Goal: Navigation & Orientation: Find specific page/section

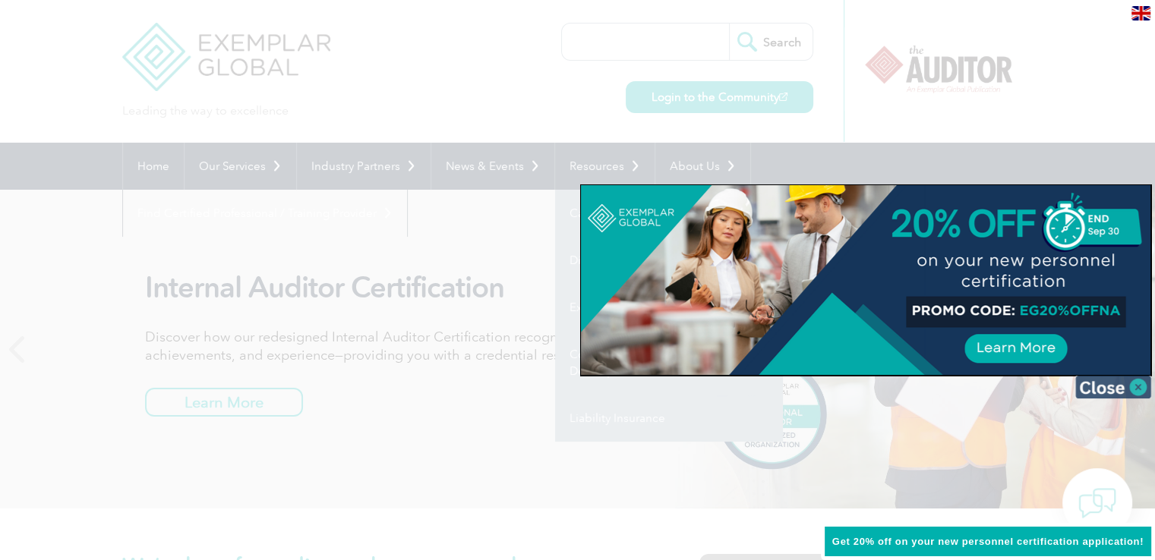
click at [1117, 386] on img at bounding box center [1113, 387] width 76 height 23
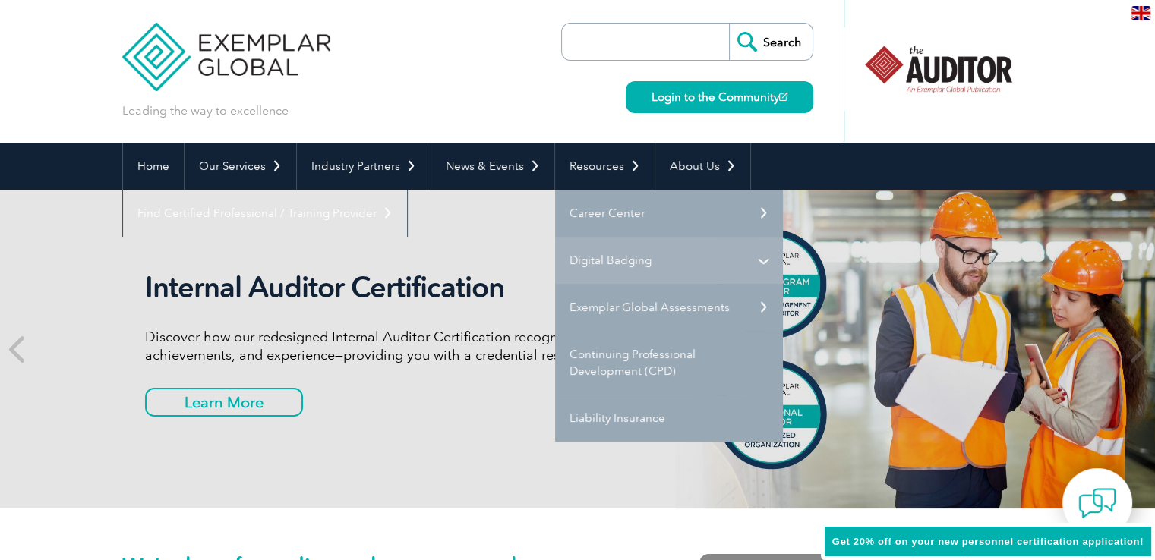
click at [668, 263] on link "Digital Badging" at bounding box center [669, 260] width 228 height 47
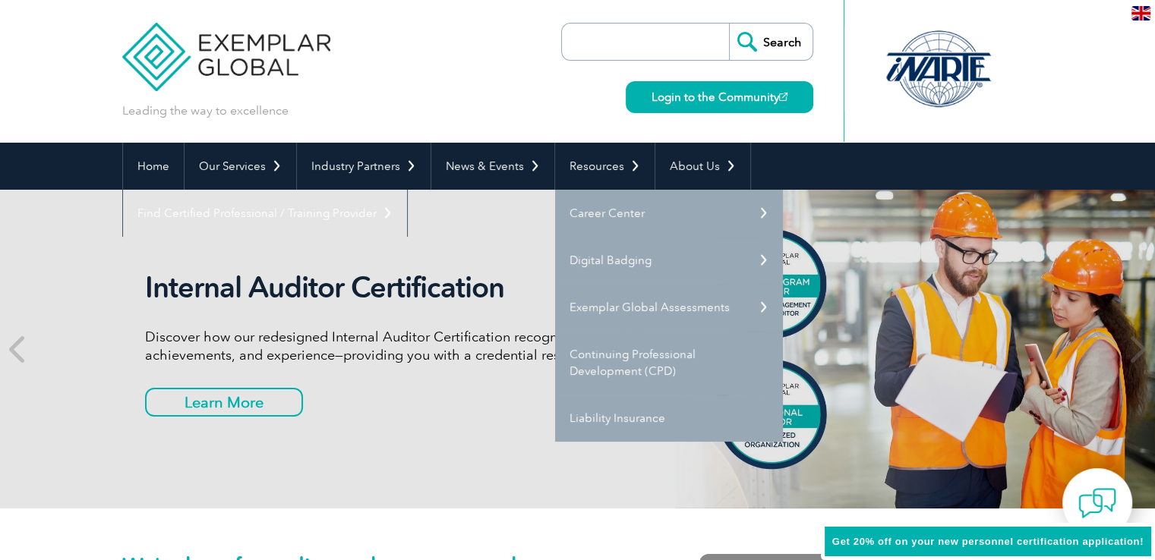
click at [754, 253] on link "Digital Badging" at bounding box center [669, 260] width 228 height 47
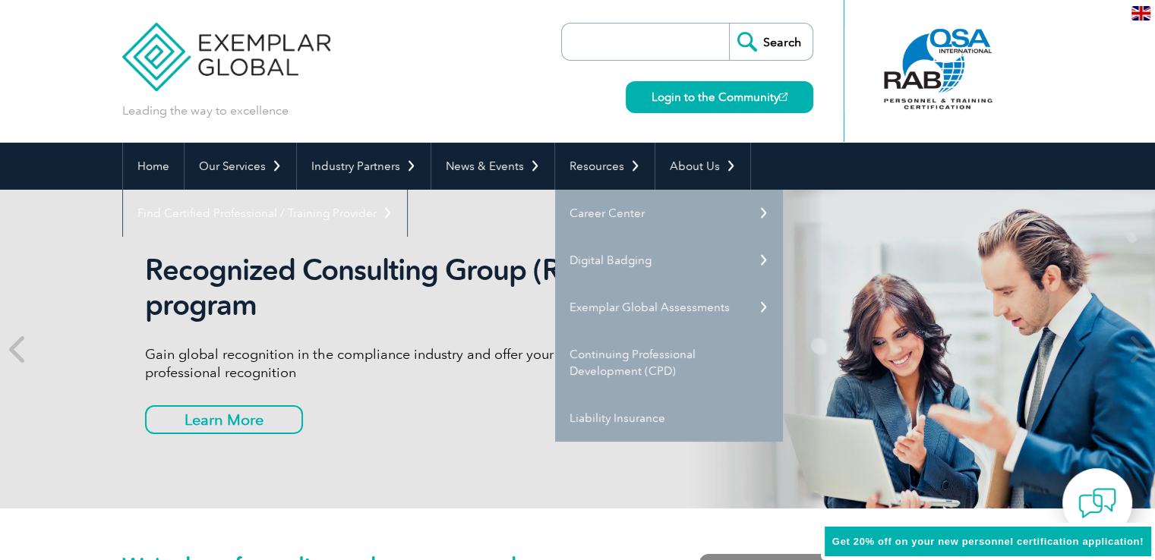
click at [428, 443] on div "Recognized Consulting Group (RCG) program Gain global recognition in the compli…" at bounding box center [429, 349] width 569 height 193
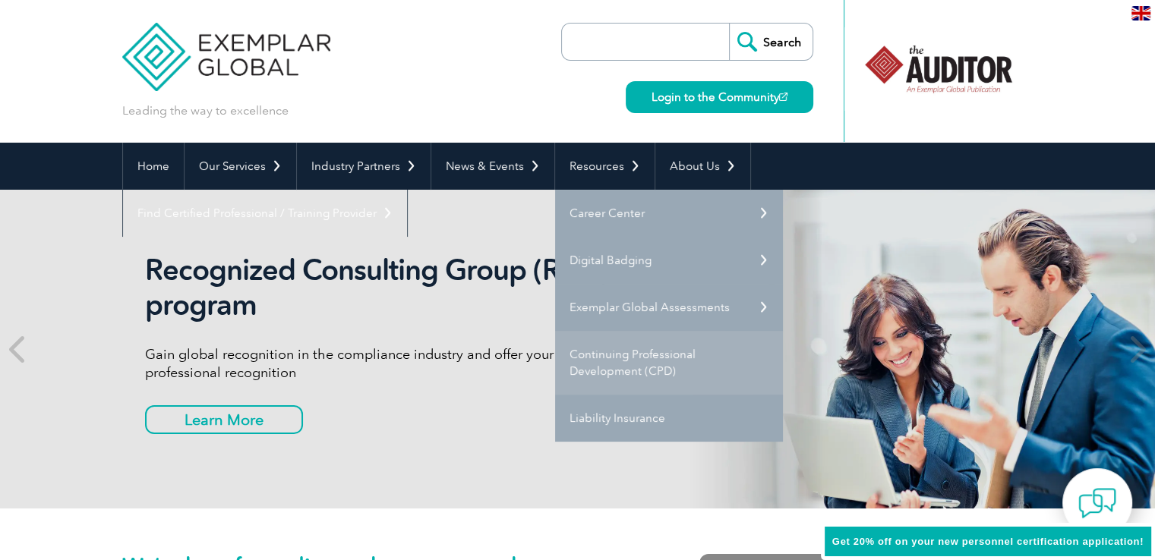
click at [584, 352] on link "Continuing Professional Development (CPD)" at bounding box center [669, 363] width 228 height 64
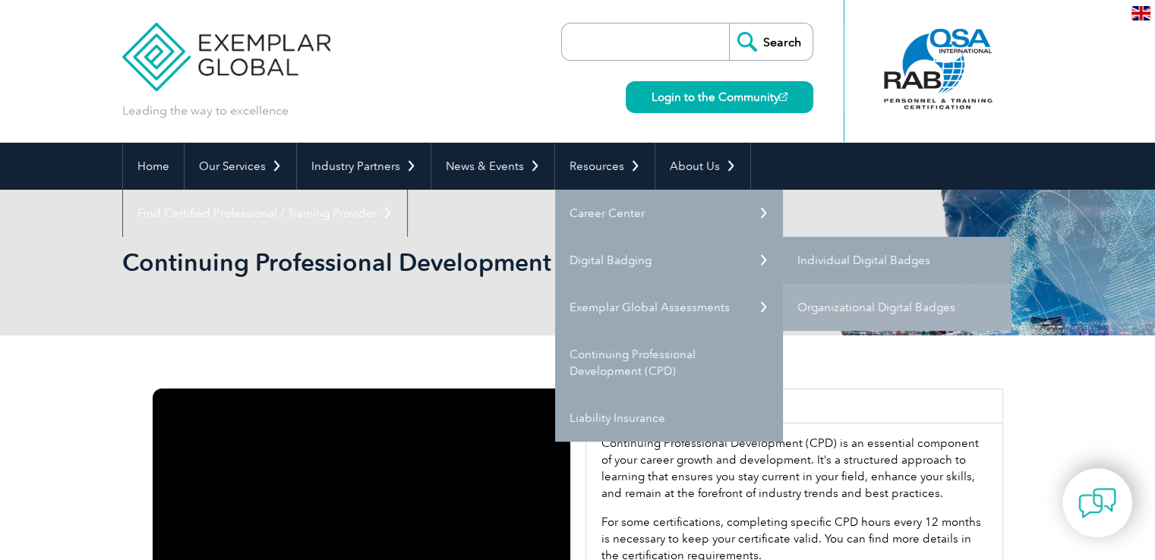
click at [846, 253] on link "Individual Digital Badges" at bounding box center [897, 260] width 228 height 47
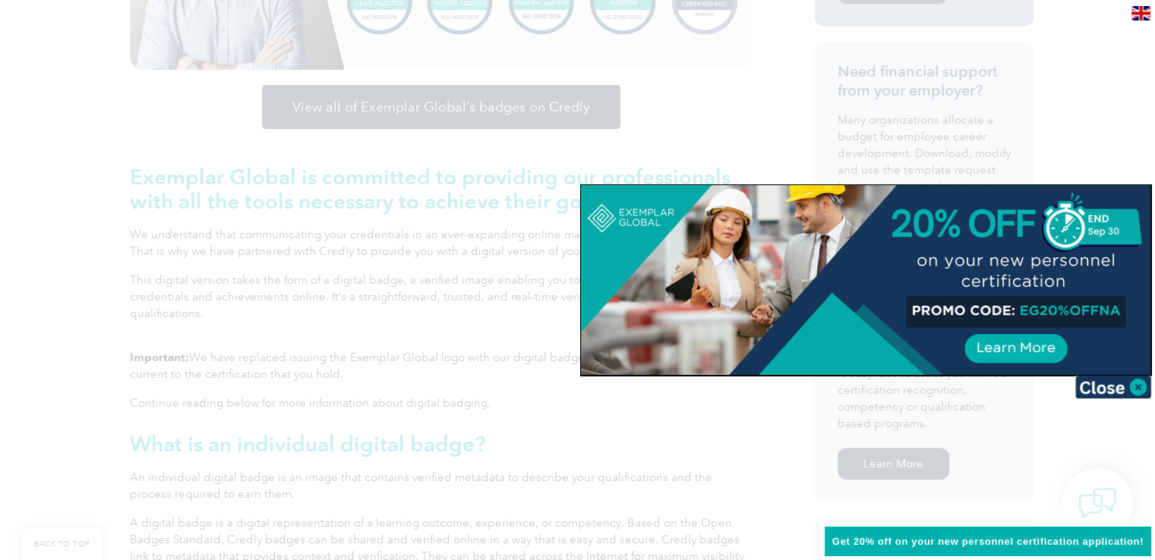
scroll to position [559, 0]
click at [1111, 380] on img at bounding box center [1113, 387] width 76 height 23
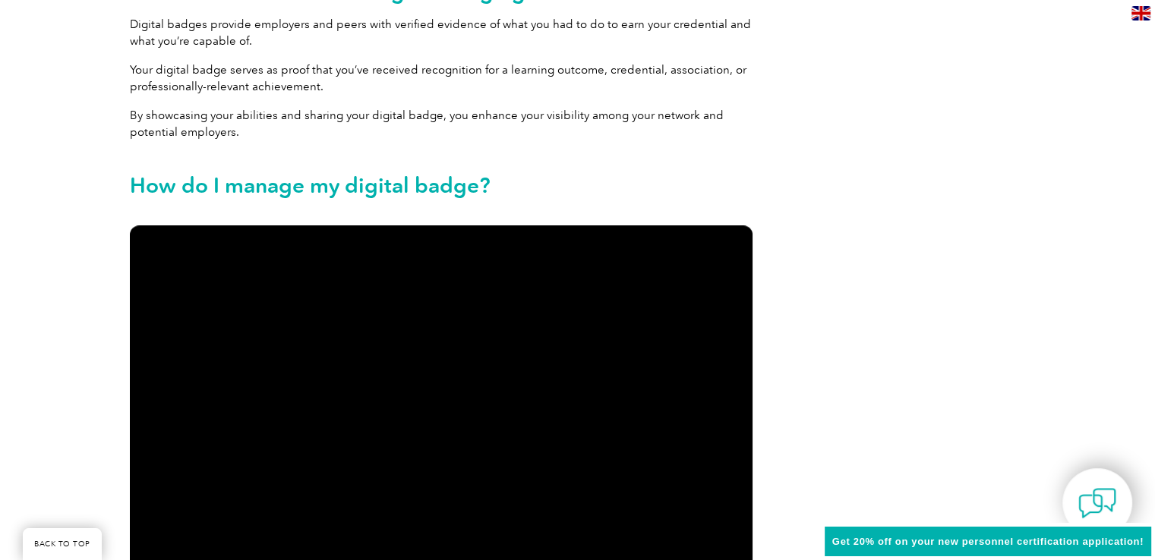
scroll to position [1463, 0]
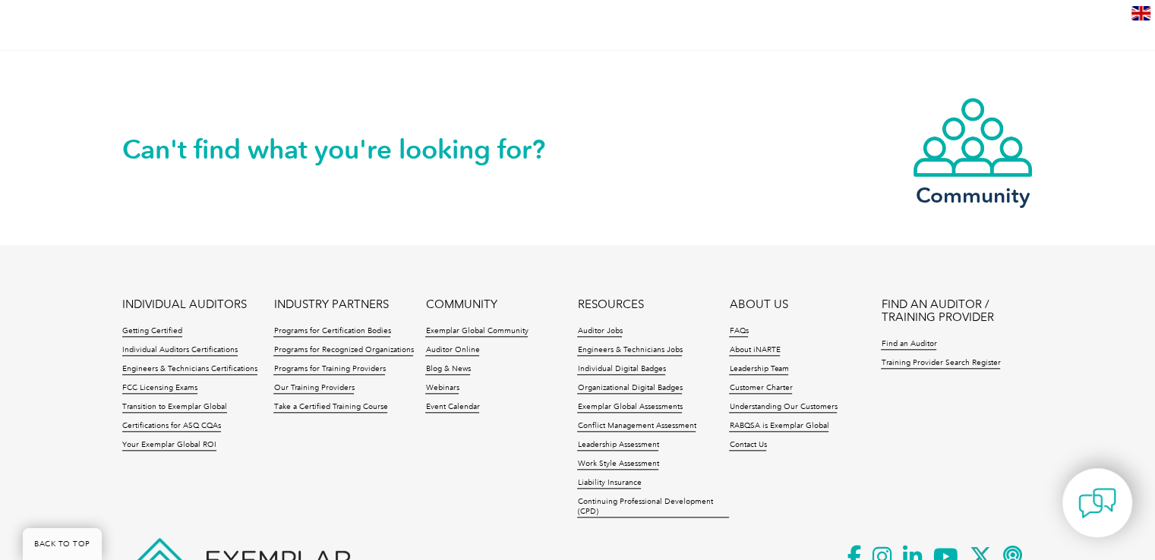
scroll to position [1533, 0]
click at [502, 327] on link "Exemplar Global Community" at bounding box center [476, 331] width 102 height 11
